Goal: Task Accomplishment & Management: Manage account settings

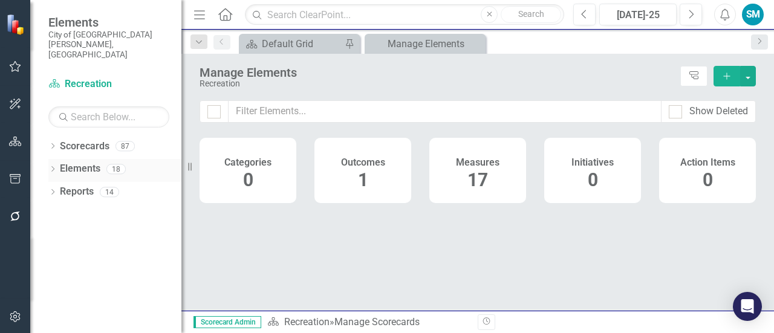
click at [57, 159] on div "Dropdown Elements 18" at bounding box center [114, 170] width 133 height 23
click at [54, 190] on icon "Dropdown" at bounding box center [52, 193] width 8 height 7
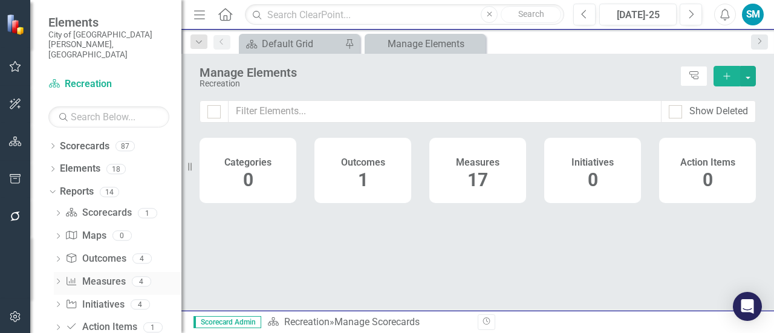
click at [99, 275] on link "Measure Measures" at bounding box center [95, 282] width 60 height 14
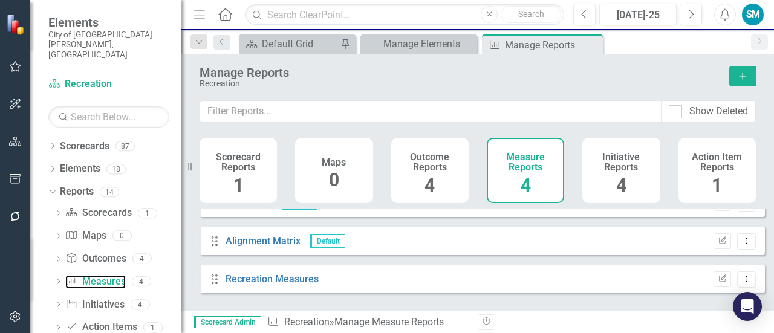
scroll to position [59, 0]
click at [58, 279] on icon at bounding box center [58, 281] width 3 height 5
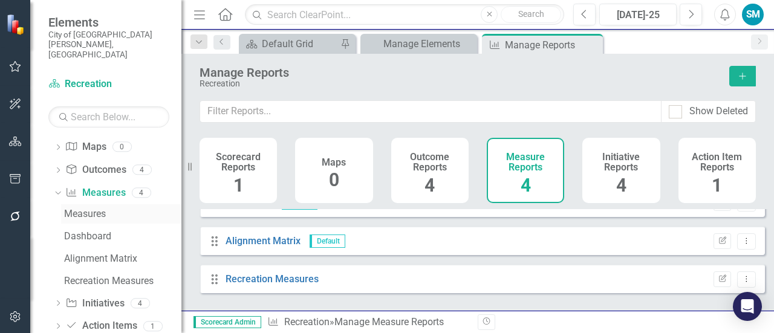
click at [89, 208] on div "Measures" at bounding box center [122, 213] width 117 height 11
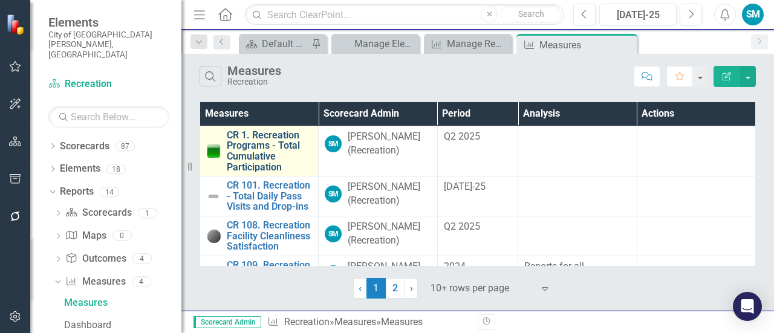
click at [262, 136] on link "CR 1. Recreation Programs - Total Cumulative Participation" at bounding box center [269, 151] width 85 height 42
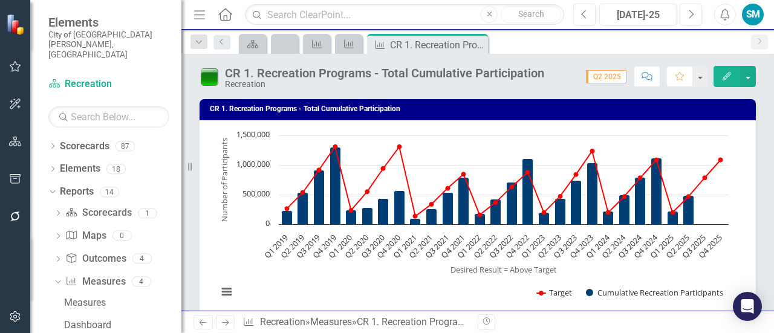
click at [755, 73] on div "CR 1. Recreation Programs - Total Cumulative Participation Recreation Score: 0.…" at bounding box center [477, 72] width 592 height 36
click at [751, 79] on button "button" at bounding box center [748, 76] width 16 height 21
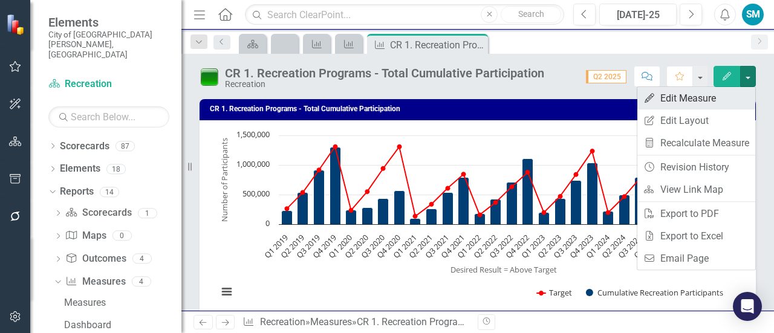
click at [736, 99] on link "Edit Edit Measure" at bounding box center [696, 98] width 118 height 22
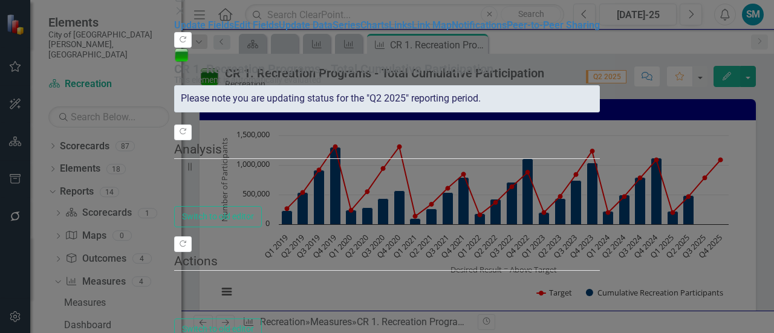
click at [186, 13] on icon "Close" at bounding box center [180, 11] width 12 height 10
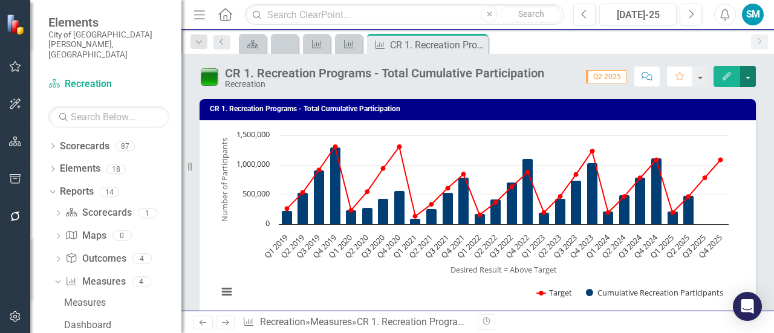
click at [754, 80] on button "button" at bounding box center [748, 76] width 16 height 21
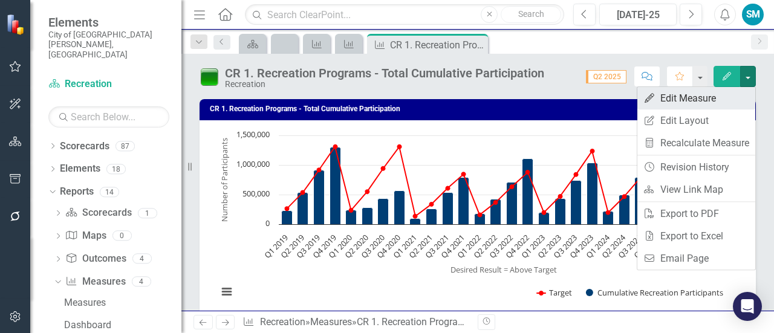
click at [734, 102] on link "Edit Edit Measure" at bounding box center [696, 98] width 118 height 22
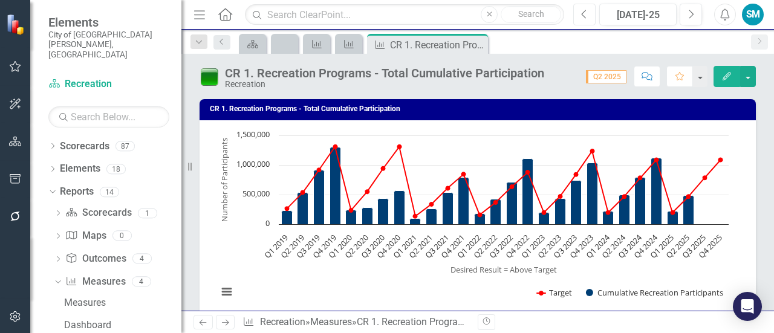
click at [591, 13] on button "Previous" at bounding box center [584, 15] width 22 height 22
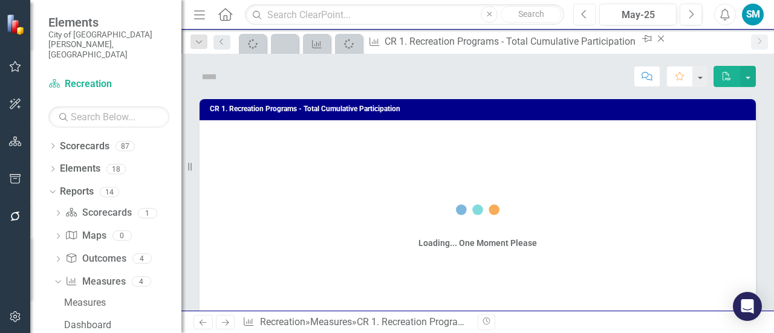
click at [591, 13] on button "Previous" at bounding box center [584, 15] width 22 height 22
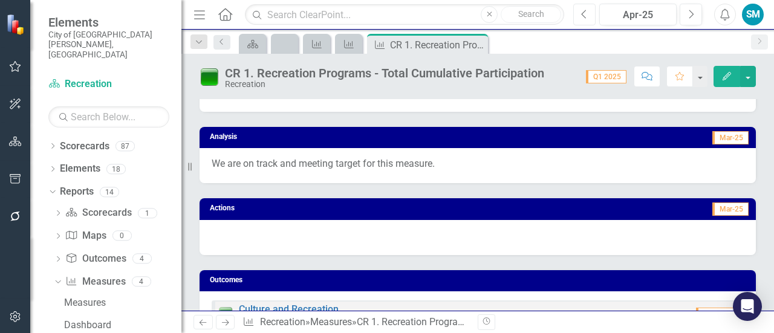
scroll to position [212, 0]
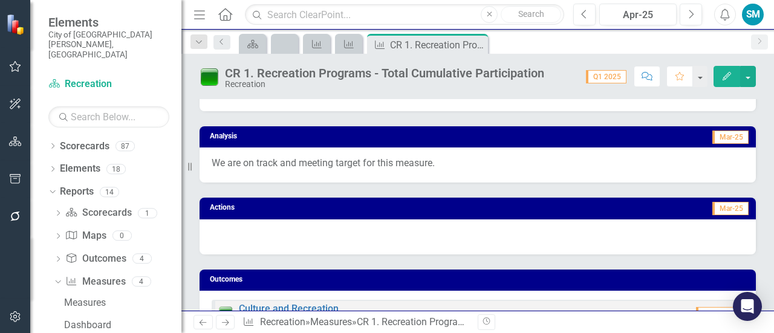
drag, startPoint x: 445, startPoint y: 168, endPoint x: 228, endPoint y: 161, distance: 217.1
click at [228, 161] on p "We are on track and meeting target for this measure." at bounding box center [478, 164] width 532 height 14
click at [694, 16] on icon "Next" at bounding box center [690, 14] width 7 height 11
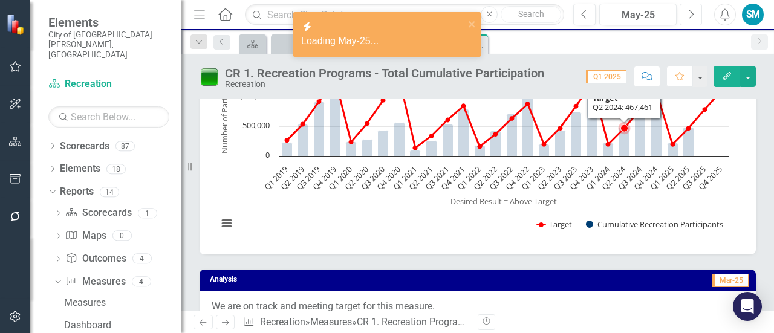
scroll to position [69, 0]
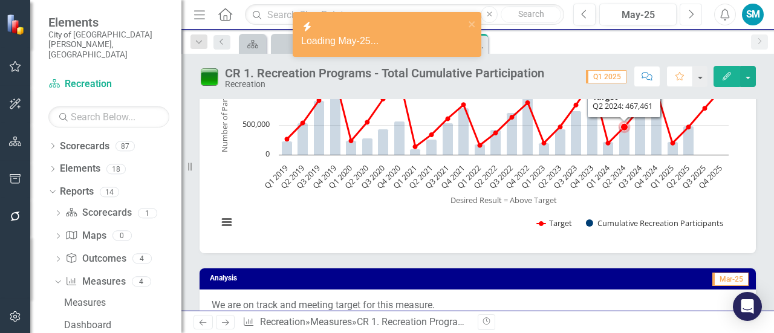
click at [618, 173] on text "Q2 2024" at bounding box center [613, 177] width 28 height 28
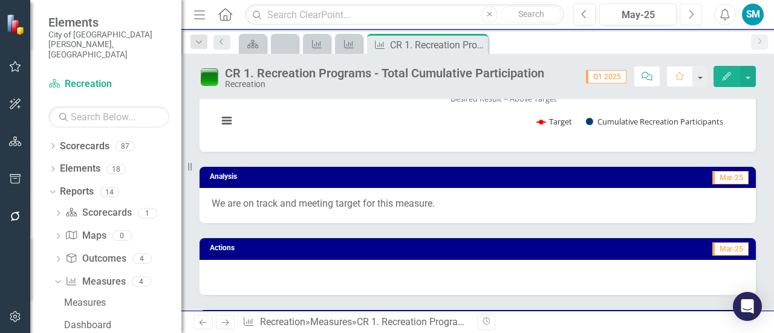
scroll to position [170, 0]
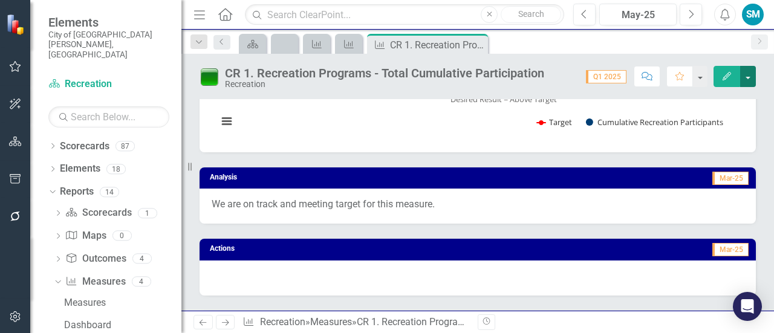
click at [752, 78] on button "button" at bounding box center [748, 76] width 16 height 21
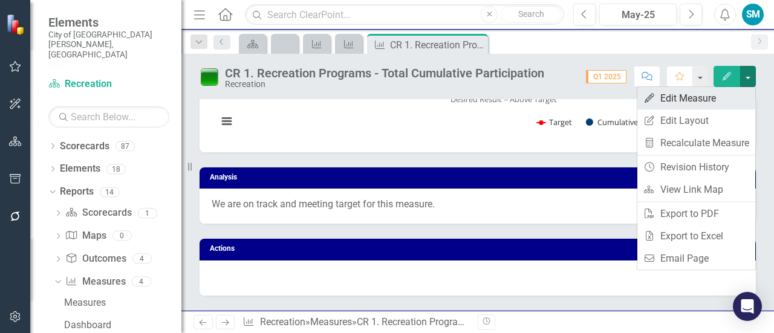
click at [710, 103] on link "Edit Edit Measure" at bounding box center [696, 98] width 118 height 22
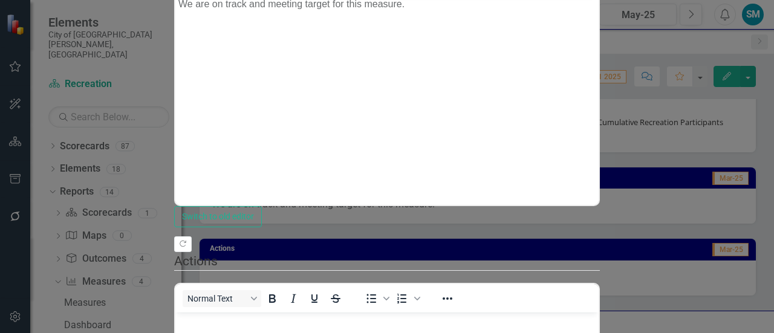
scroll to position [0, 0]
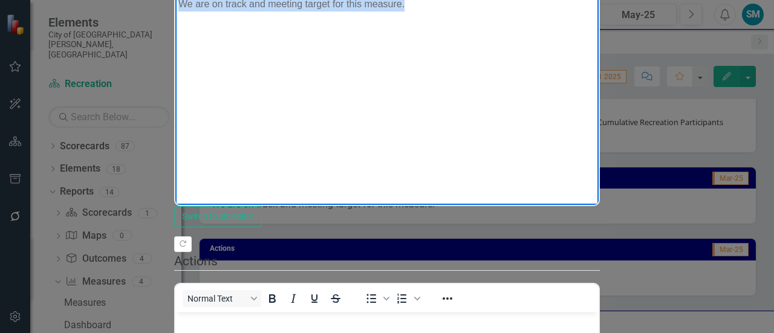
drag, startPoint x: 444, startPoint y: 8, endPoint x: 140, endPoint y: -14, distance: 305.4
click at [175, 0] on html "We are on track and meeting target for this measure." at bounding box center [386, 85] width 423 height 181
copy p "We are on track and meeting target for this measure."
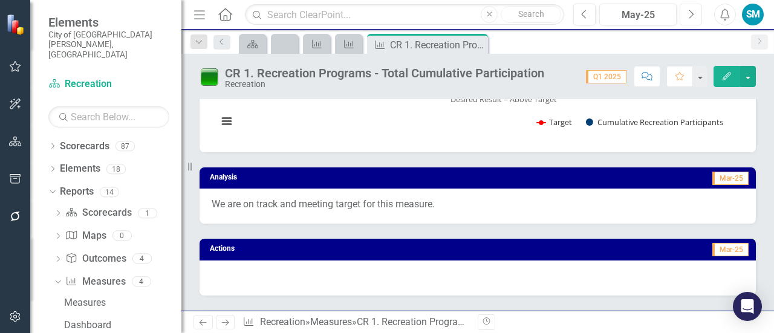
click at [699, 21] on button "Next" at bounding box center [690, 15] width 22 height 22
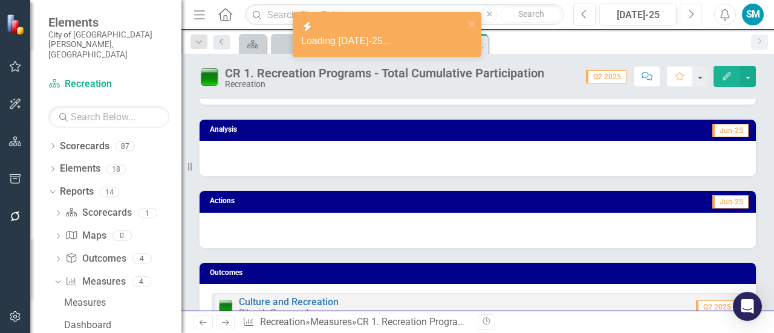
scroll to position [218, 0]
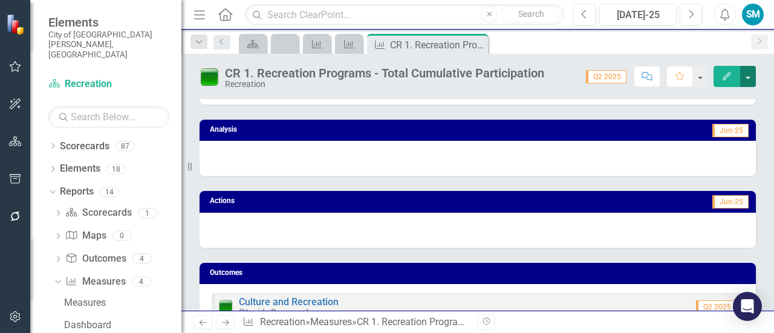
click at [748, 79] on button "button" at bounding box center [748, 76] width 16 height 21
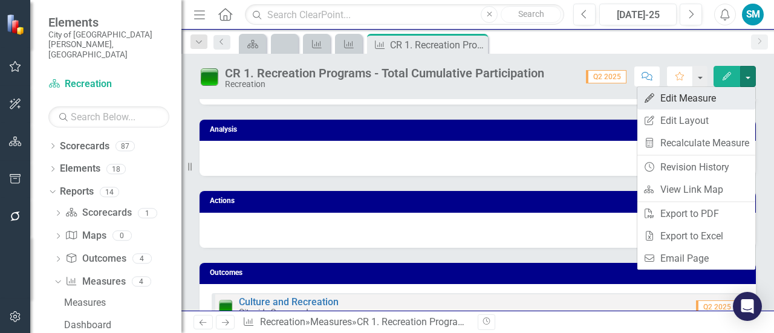
click at [738, 94] on link "Edit Edit Measure" at bounding box center [696, 98] width 118 height 22
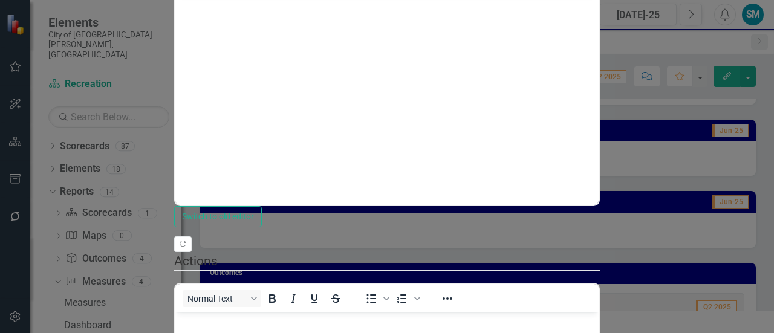
scroll to position [0, 0]
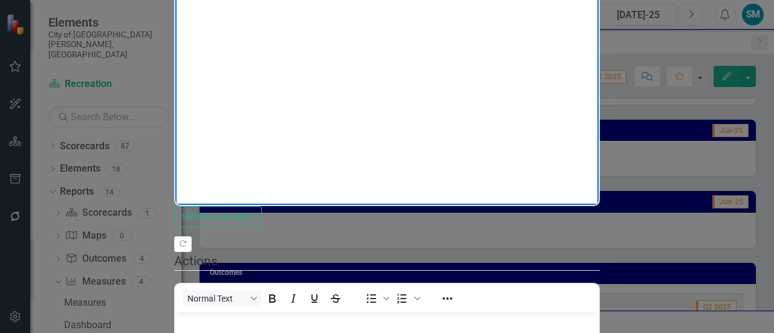
click at [276, 11] on p "Rich Text Area. Press ALT-0 for help." at bounding box center [386, 5] width 417 height 15
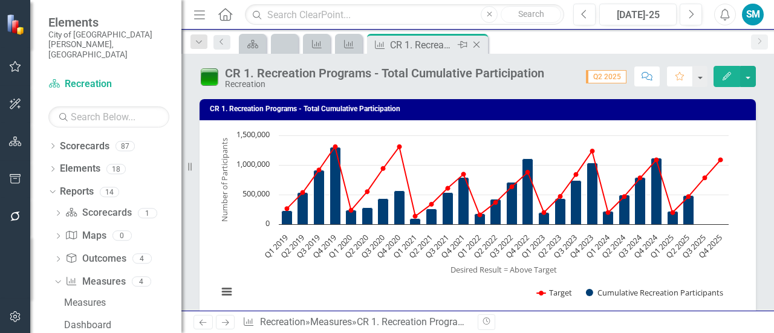
click at [480, 46] on icon "Close" at bounding box center [476, 45] width 12 height 10
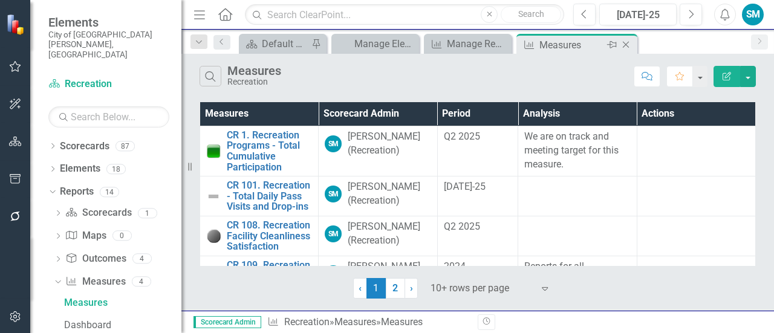
click at [626, 45] on icon at bounding box center [625, 45] width 7 height 7
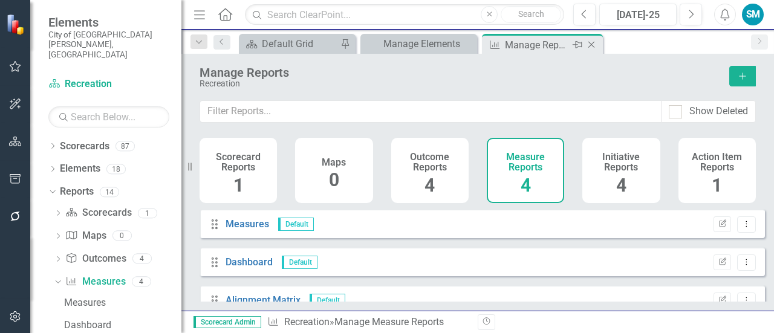
click at [593, 44] on icon "Close" at bounding box center [591, 45] width 12 height 10
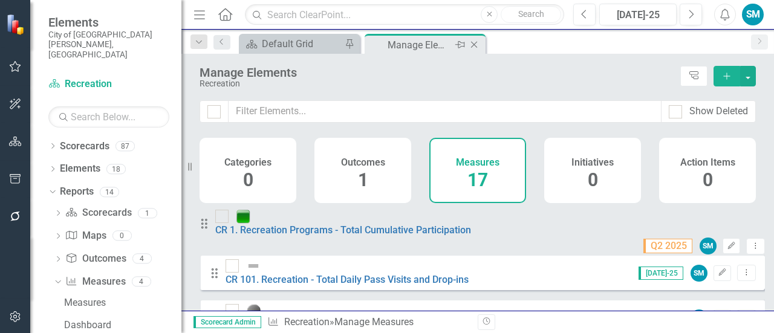
click at [473, 44] on icon at bounding box center [474, 45] width 7 height 7
